Goal: Task Accomplishment & Management: Manage account settings

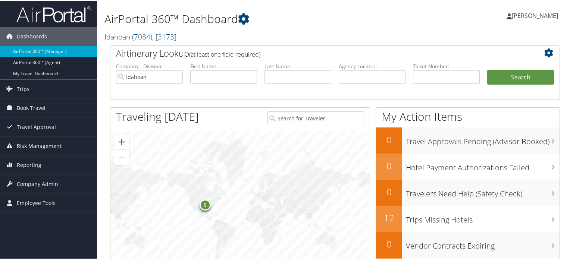
click at [32, 146] on span "Risk Management" at bounding box center [39, 145] width 45 height 19
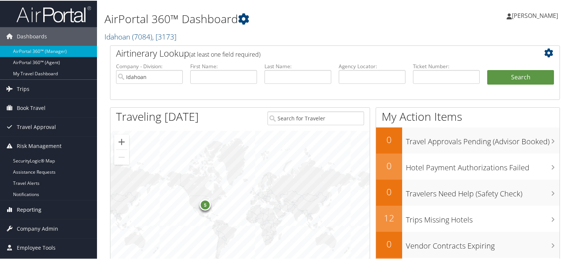
click at [29, 209] on span "Reporting" at bounding box center [29, 209] width 25 height 19
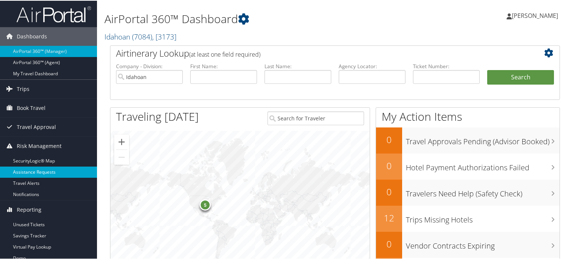
scroll to position [149, 0]
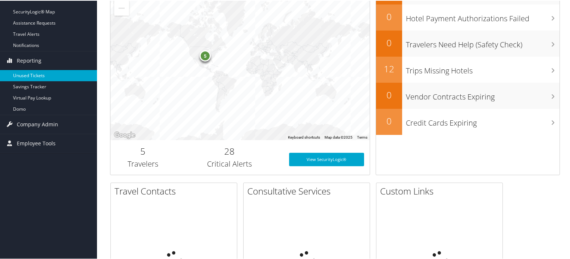
click at [23, 76] on link "Unused Tickets" at bounding box center [48, 74] width 97 height 11
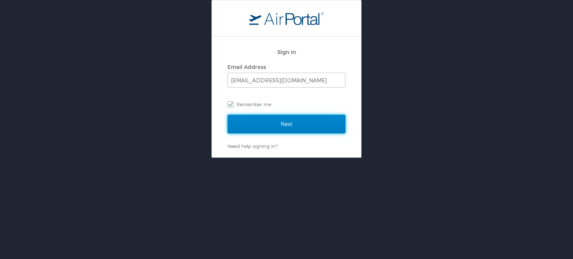
click at [278, 126] on input "Next" at bounding box center [287, 124] width 118 height 19
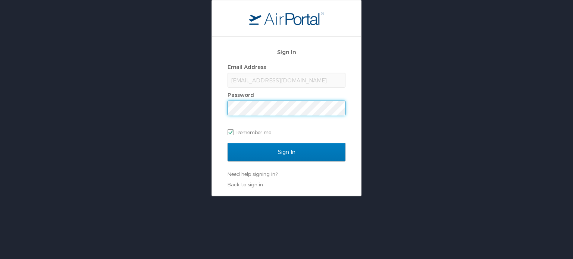
click at [291, 164] on div "Sign In" at bounding box center [287, 157] width 118 height 28
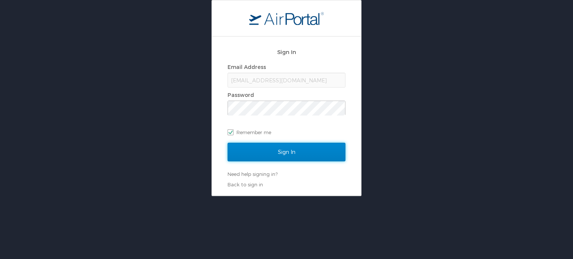
click at [290, 150] on input "Sign In" at bounding box center [287, 152] width 118 height 19
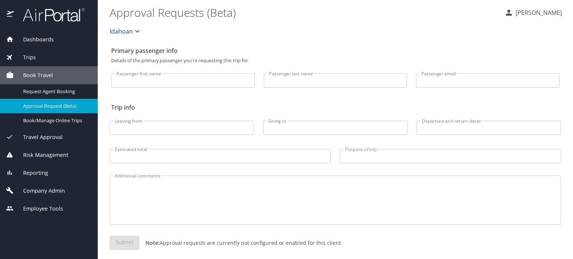
click at [157, 78] on input "Passenger first name" at bounding box center [183, 80] width 144 height 14
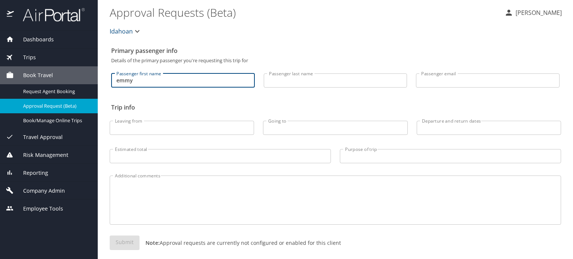
type input "emmy"
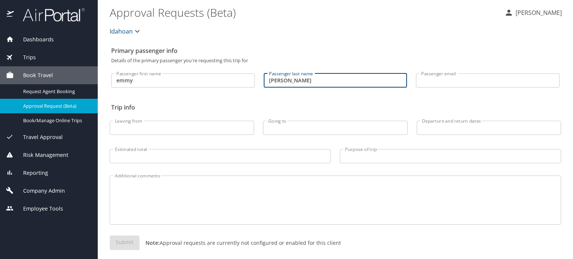
type input "hicks"
click at [40, 175] on span "Reporting" at bounding box center [31, 173] width 34 height 8
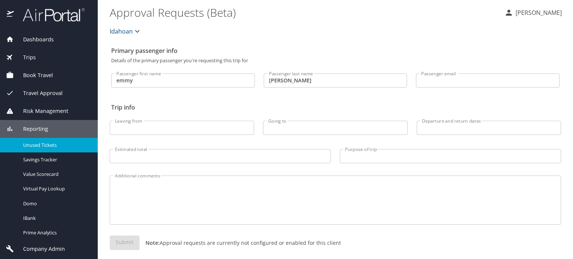
click at [37, 146] on span "Unused Tickets" at bounding box center [56, 145] width 66 height 7
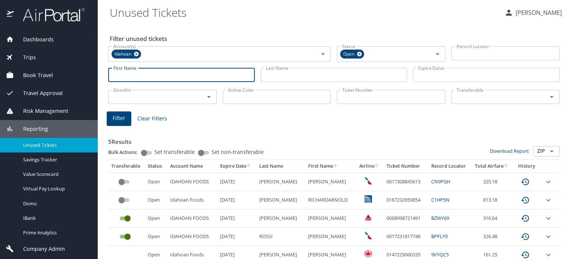
click at [147, 76] on input "First Name" at bounding box center [181, 75] width 147 height 14
type input "emmy"
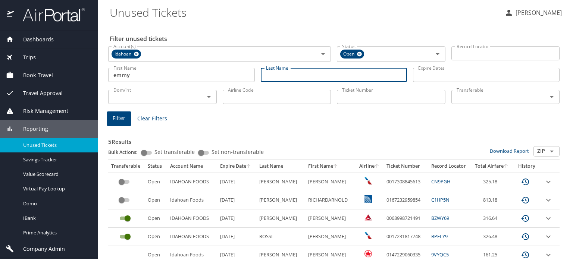
click at [286, 76] on input "Last Name" at bounding box center [334, 75] width 147 height 14
type input "hicks"
click at [122, 117] on span "Filter" at bounding box center [119, 118] width 13 height 9
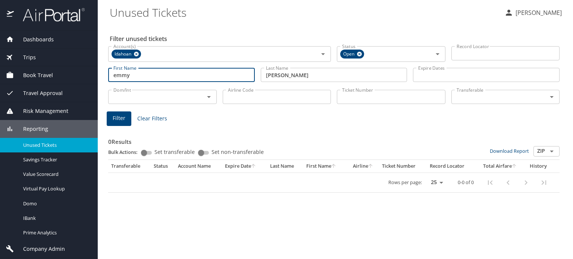
drag, startPoint x: 142, startPoint y: 73, endPoint x: 110, endPoint y: 76, distance: 31.5
click at [110, 76] on input "emmy" at bounding box center [181, 75] width 147 height 14
paste input "EMMY"
type input "EMMY"
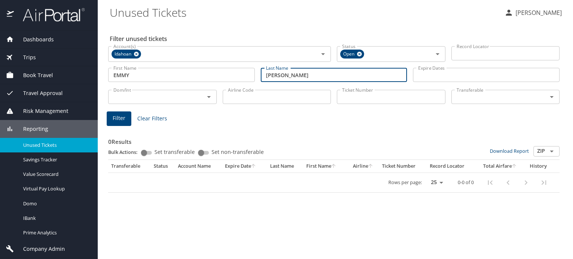
paste input "HICKS"
type input "HICKS"
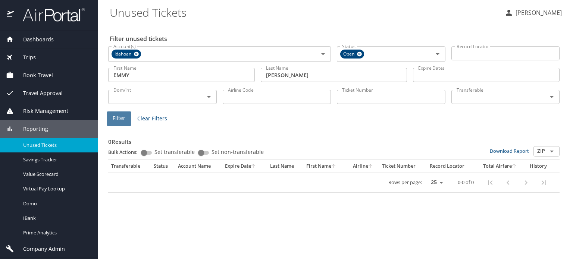
click at [123, 119] on span "Filter" at bounding box center [119, 118] width 13 height 9
click at [137, 55] on icon at bounding box center [136, 54] width 5 height 5
click at [360, 54] on icon at bounding box center [360, 54] width 6 height 8
click at [117, 116] on span "Filter" at bounding box center [119, 117] width 13 height 9
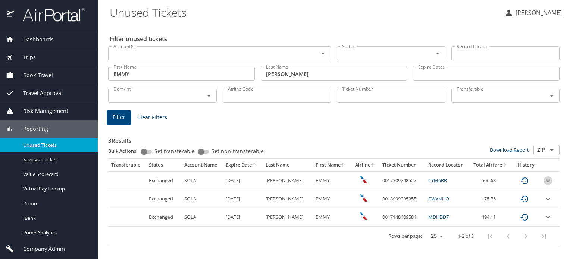
click at [548, 181] on icon "expand row" at bounding box center [548, 180] width 4 height 3
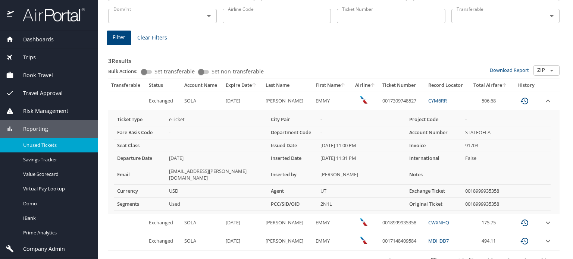
scroll to position [86, 0]
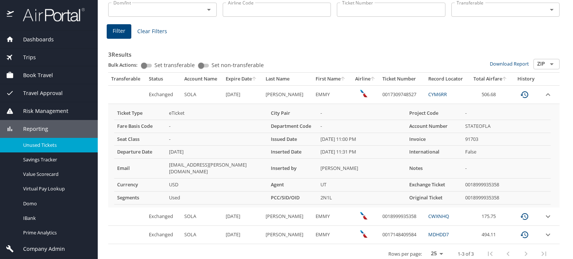
click at [541, 94] on td "custom pagination table" at bounding box center [550, 94] width 19 height 18
click at [544, 93] on icon "expand row" at bounding box center [548, 94] width 9 height 9
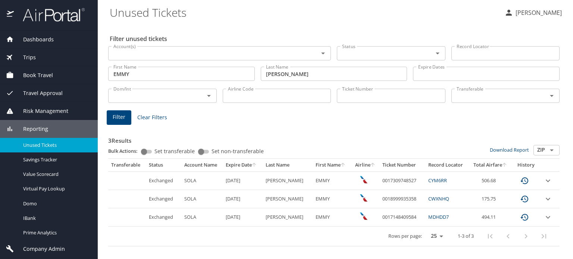
scroll to position [0, 0]
click at [547, 199] on icon "expand row" at bounding box center [548, 199] width 4 height 3
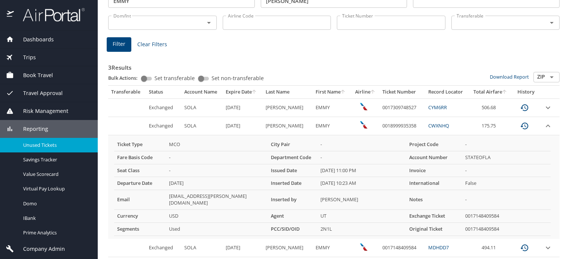
scroll to position [75, 0]
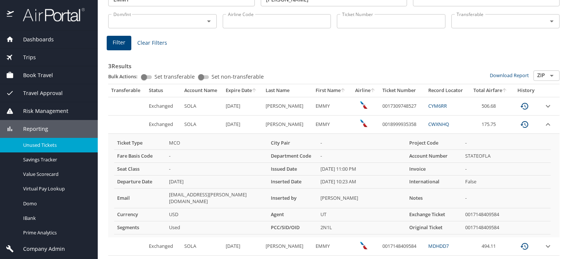
click at [544, 124] on icon "expand row" at bounding box center [548, 124] width 9 height 9
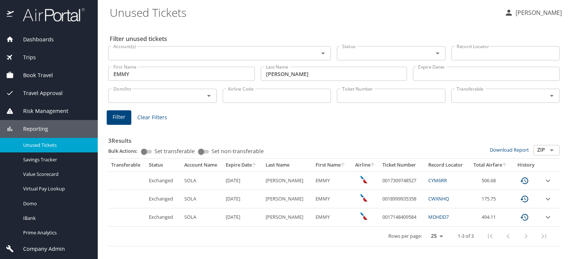
scroll to position [0, 0]
click at [546, 217] on icon "expand row" at bounding box center [548, 217] width 9 height 9
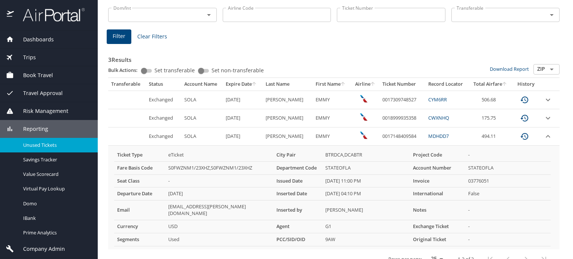
scroll to position [86, 0]
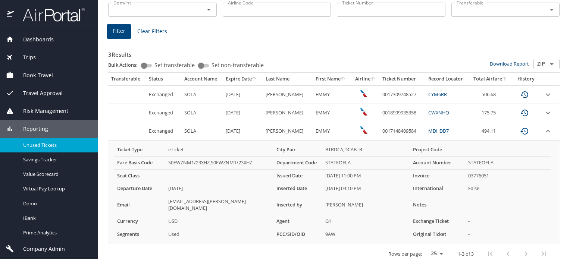
click at [544, 131] on icon "expand row" at bounding box center [548, 131] width 9 height 9
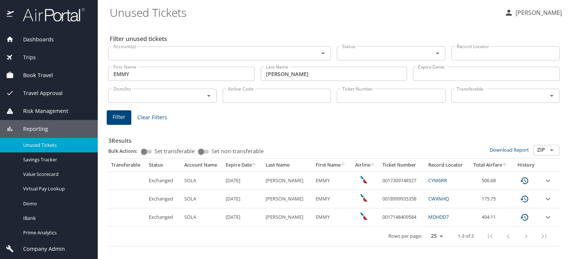
scroll to position [0, 0]
